Goal: Find specific page/section

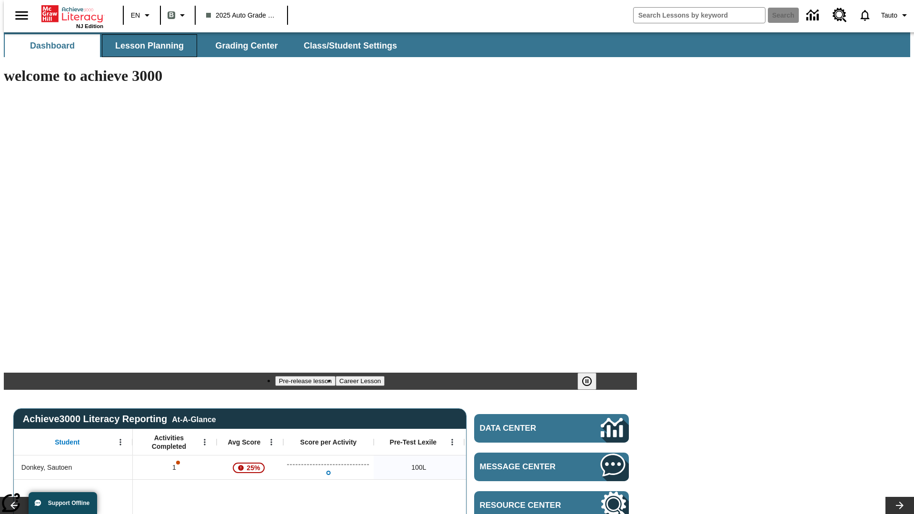
click at [146, 46] on span "Lesson Planning" at bounding box center [149, 45] width 69 height 11
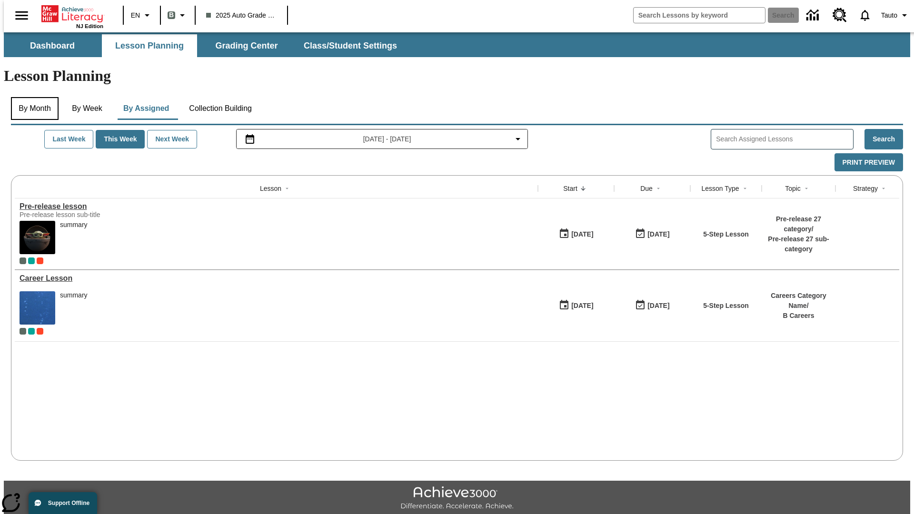
click at [32, 97] on button "By Month" at bounding box center [35, 108] width 48 height 23
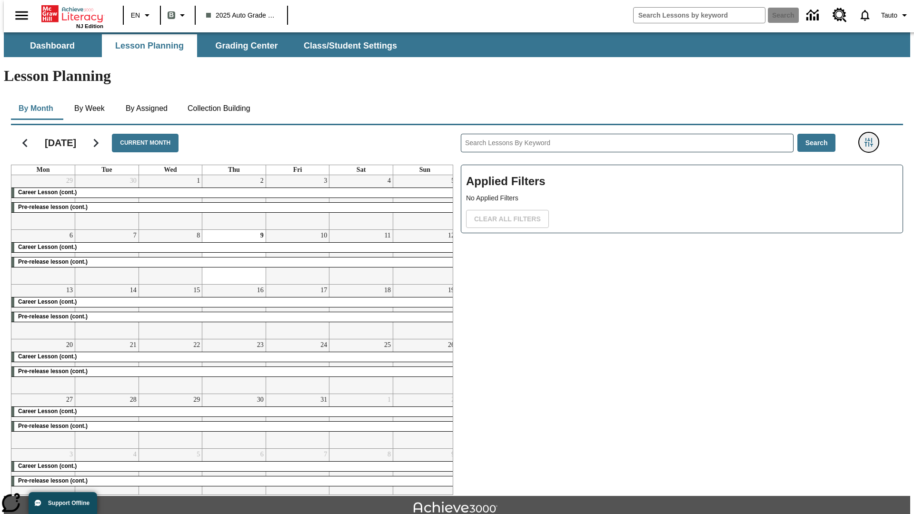
click at [872, 138] on icon "Filters Side menu" at bounding box center [869, 142] width 9 height 9
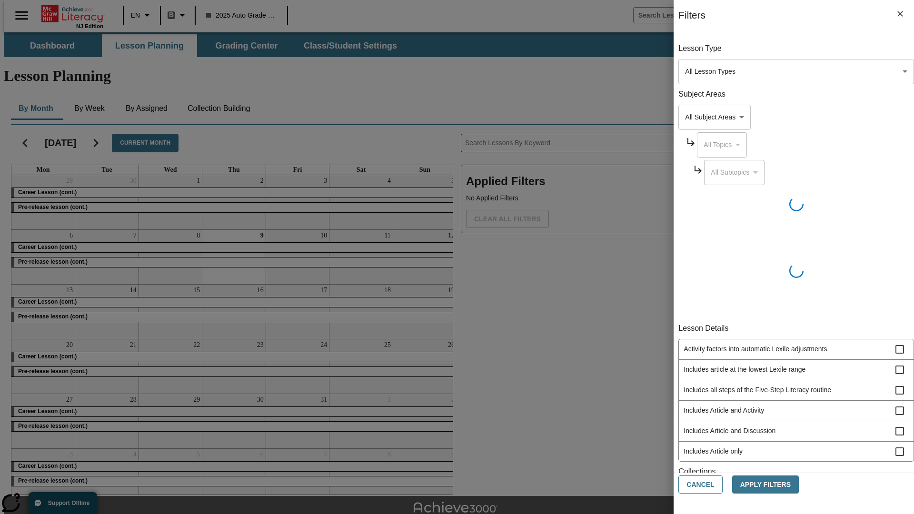
click at [686, 339] on body "Skip to main content NJ Edition EN B 2025 Auto Grade 1 B Search 0 Tauto Dashboa…" at bounding box center [457, 294] width 907 height 525
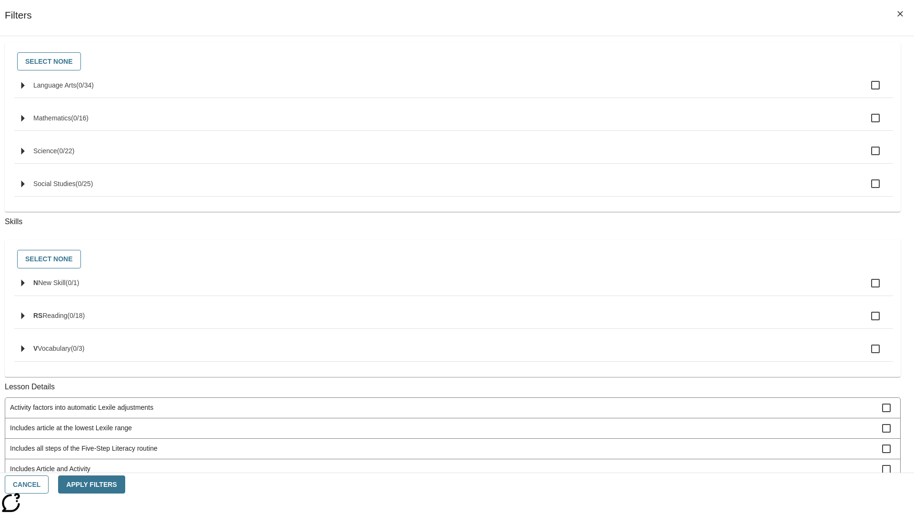
scroll to position [396, 0]
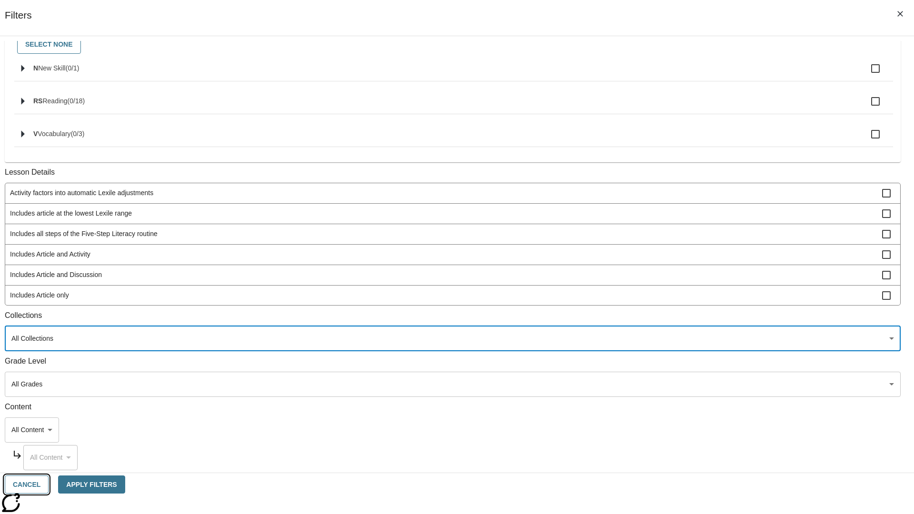
click at [49, 485] on button "Cancel" at bounding box center [27, 485] width 44 height 19
click at [69, 13] on icon "Home" at bounding box center [72, 13] width 63 height 19
